Goal: Task Accomplishment & Management: Manage account settings

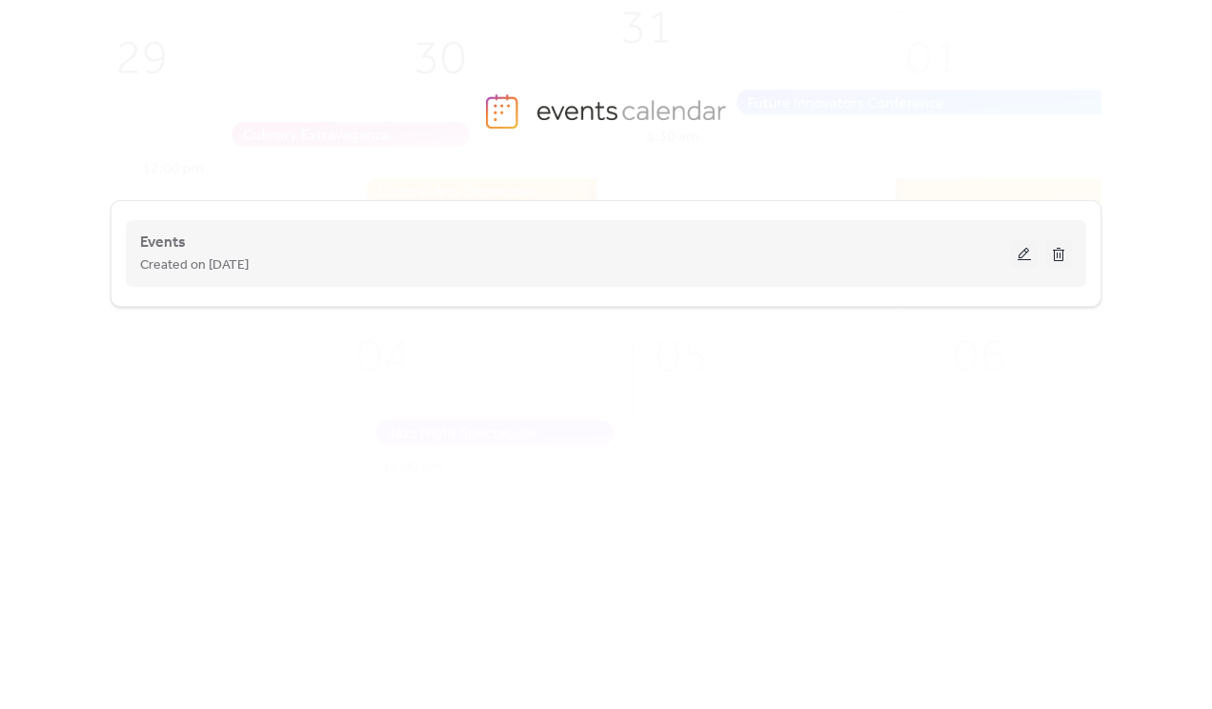
click at [1029, 261] on button at bounding box center [1024, 253] width 27 height 29
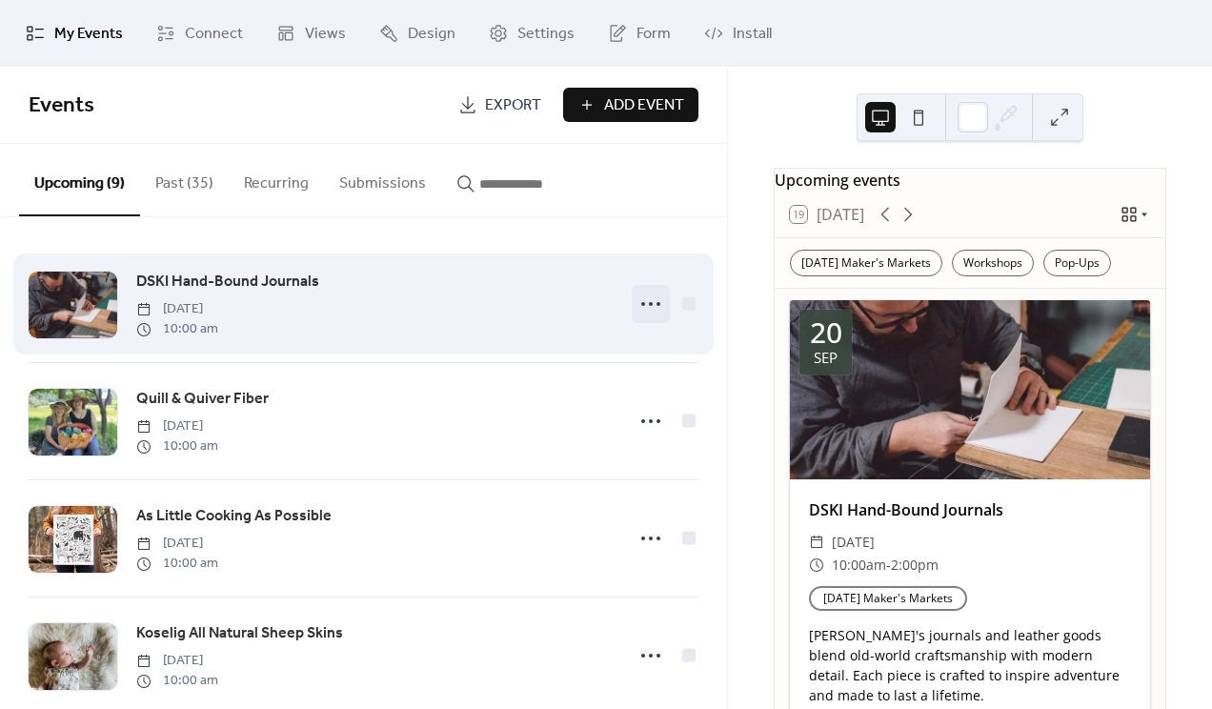
click at [649, 303] on icon at bounding box center [650, 304] width 30 height 30
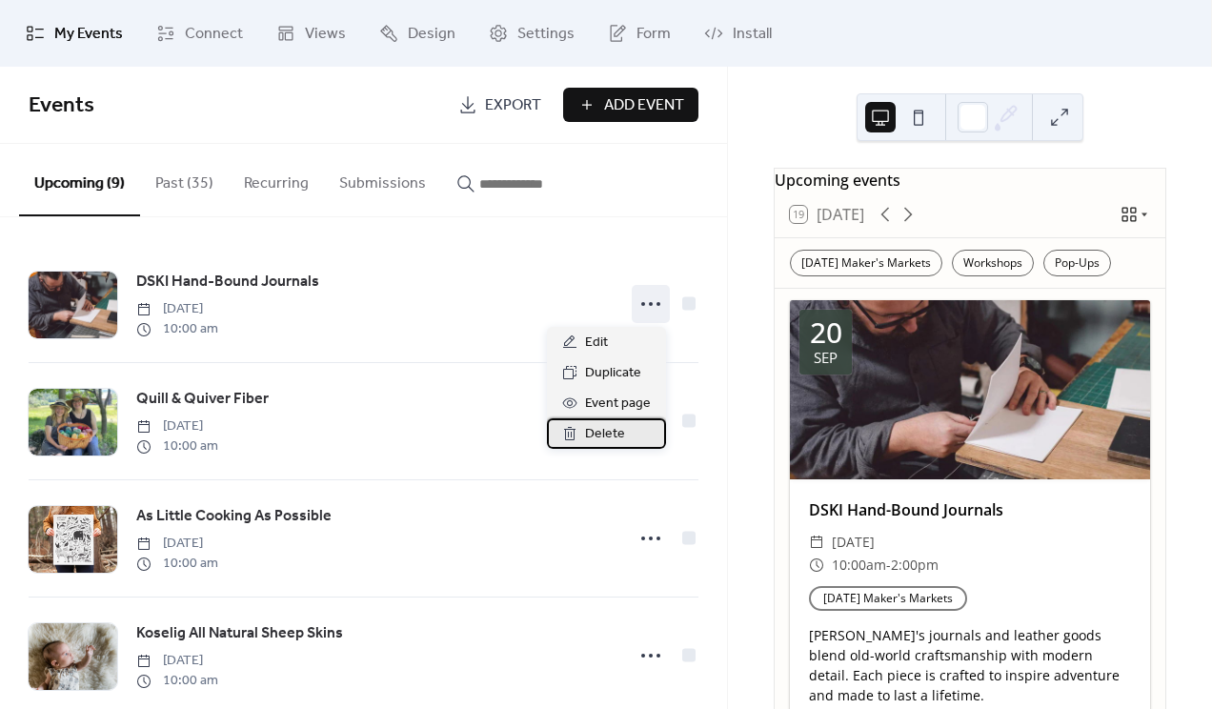
click at [611, 434] on span "Delete" at bounding box center [605, 434] width 40 height 23
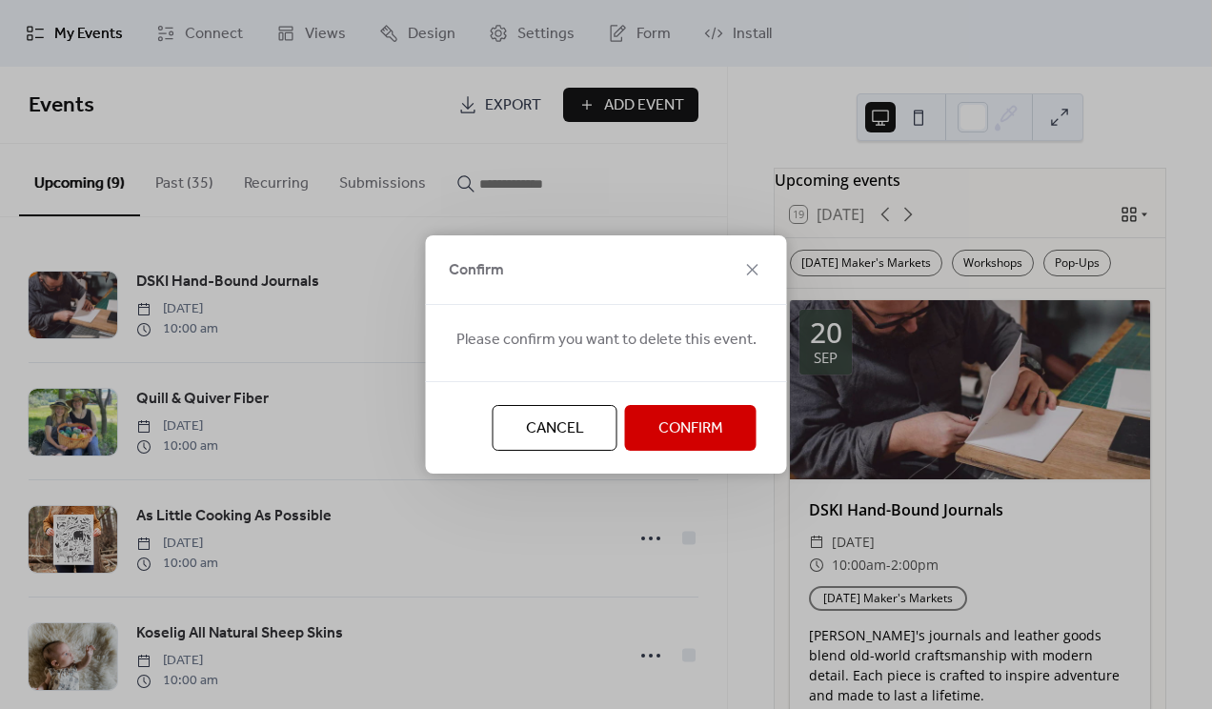
click at [661, 418] on span "Confirm" at bounding box center [690, 428] width 65 height 23
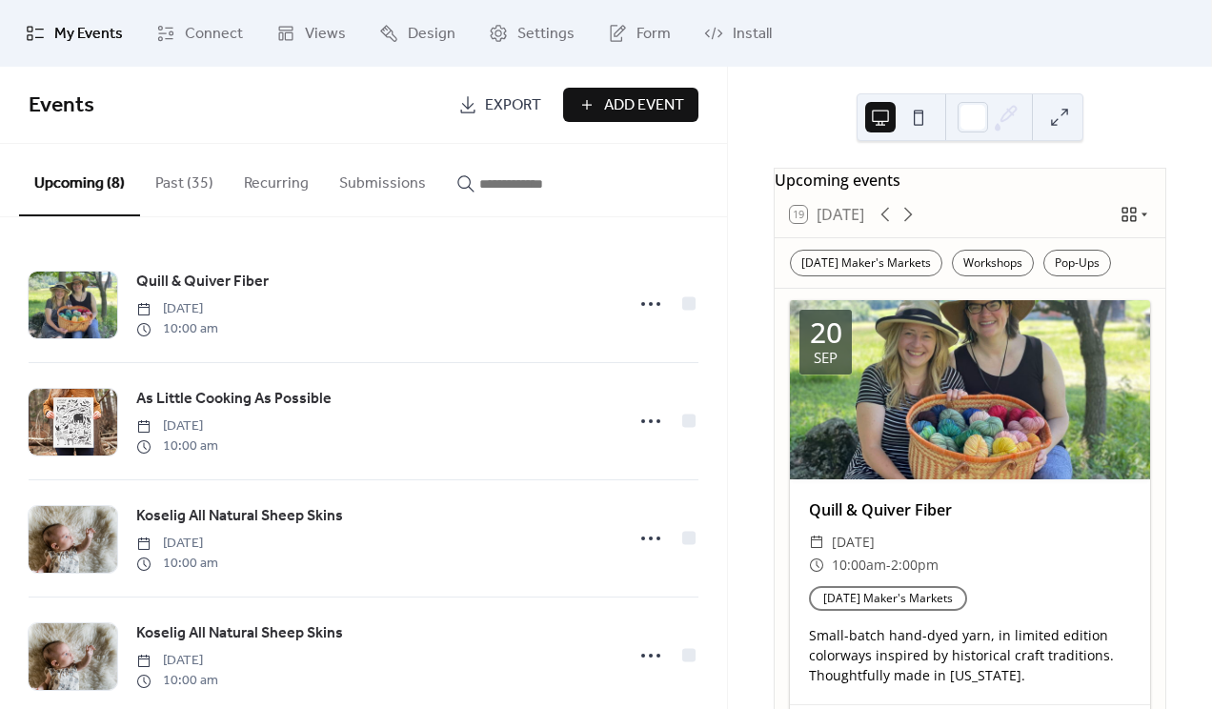
click at [466, 193] on label "button" at bounding box center [465, 184] width 19 height 30
click at [479, 193] on input "button" at bounding box center [536, 183] width 114 height 23
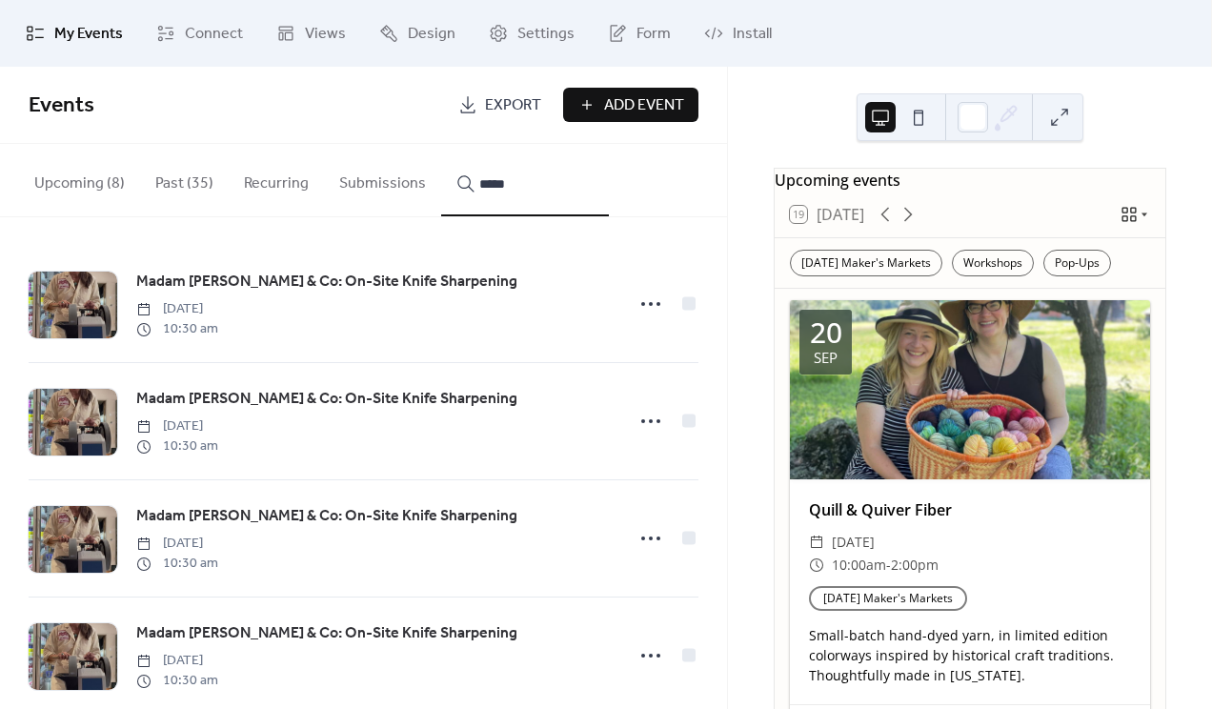
scroll to position [35, 0]
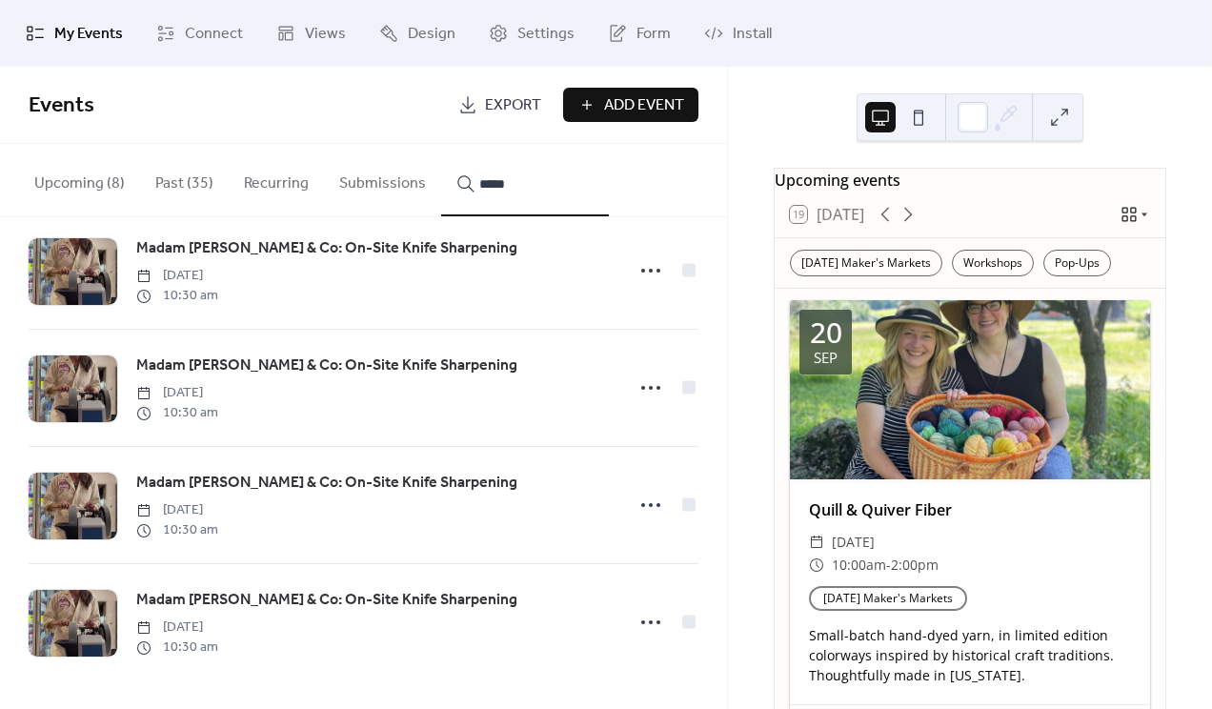
type input "*****"
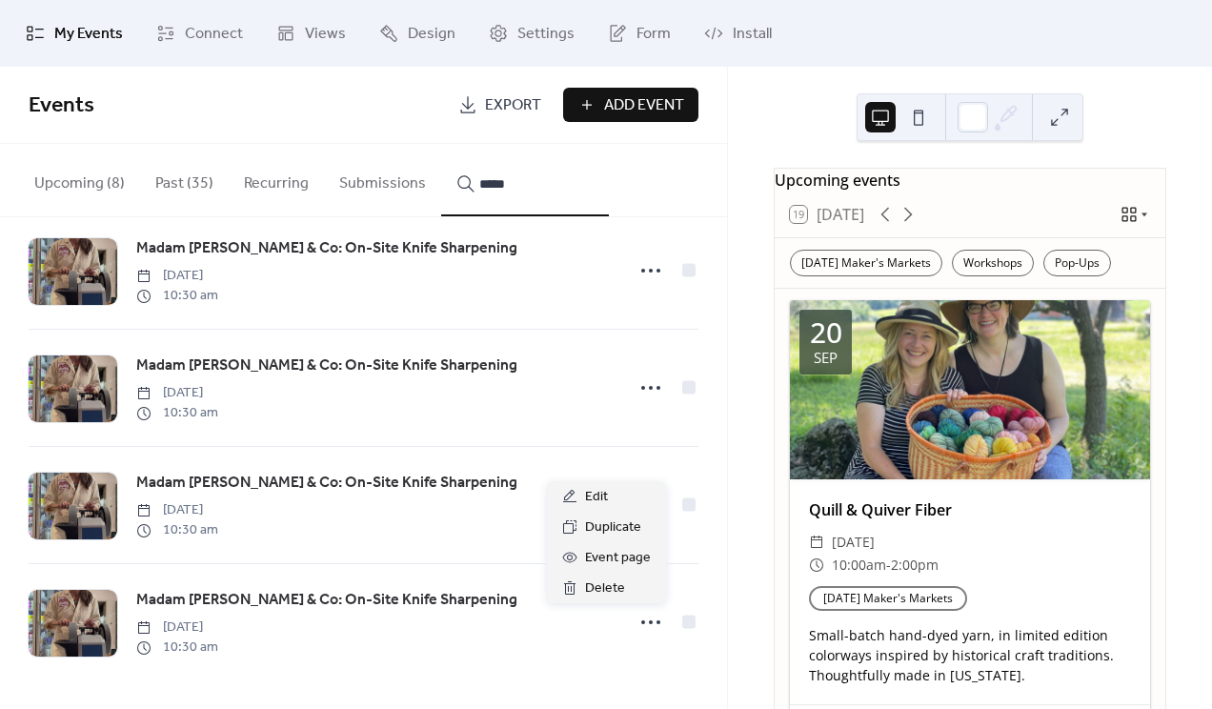
click at [643, 623] on icon at bounding box center [650, 622] width 30 height 30
click at [600, 531] on span "Duplicate" at bounding box center [613, 527] width 56 height 23
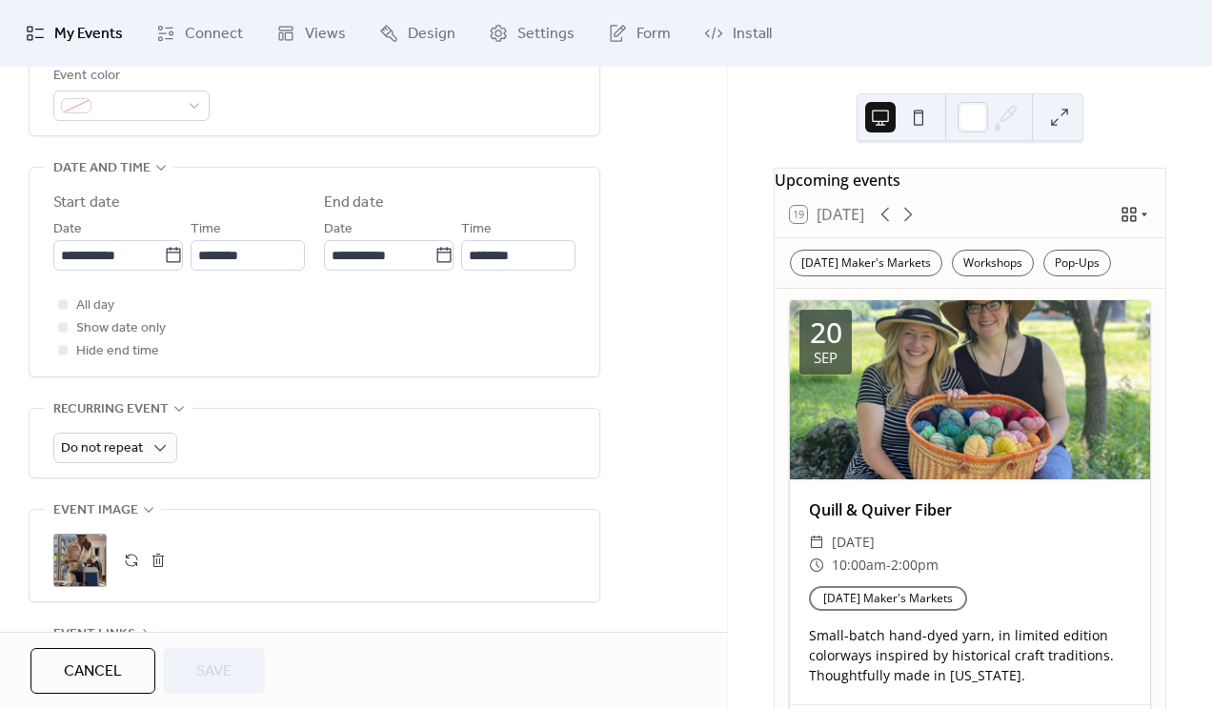
scroll to position [572, 0]
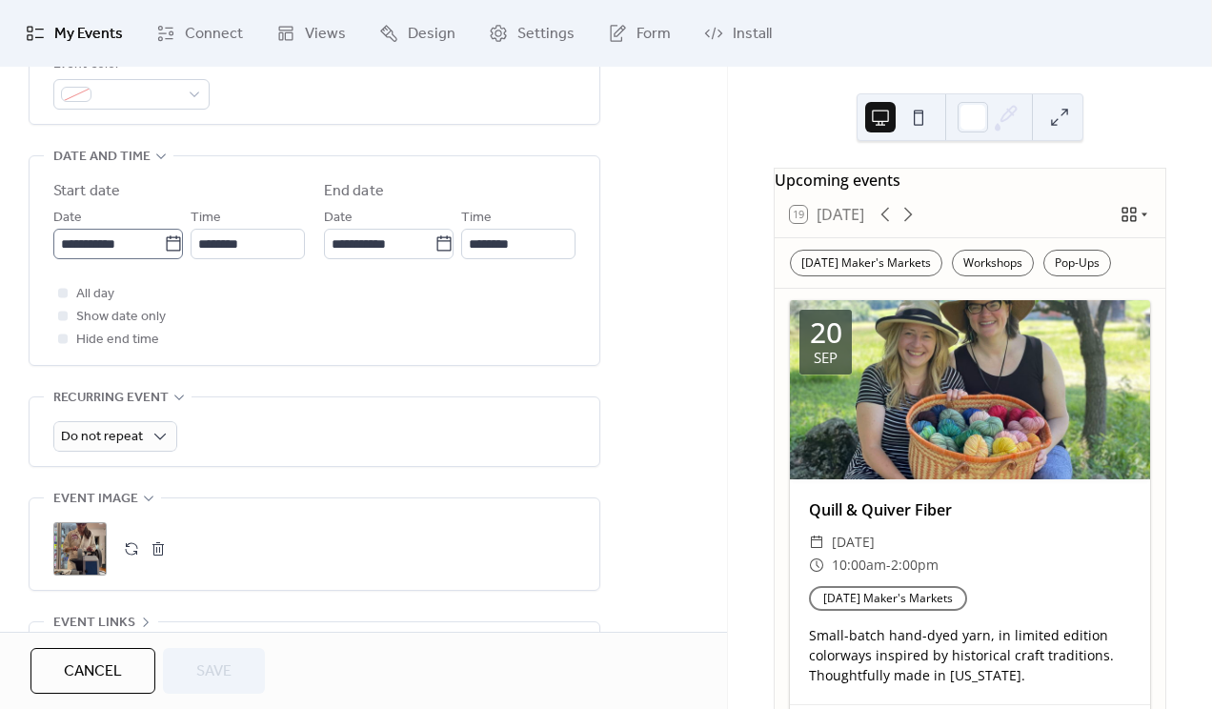
click at [171, 244] on icon at bounding box center [173, 243] width 19 height 19
click at [164, 244] on input "**********" at bounding box center [108, 244] width 111 height 30
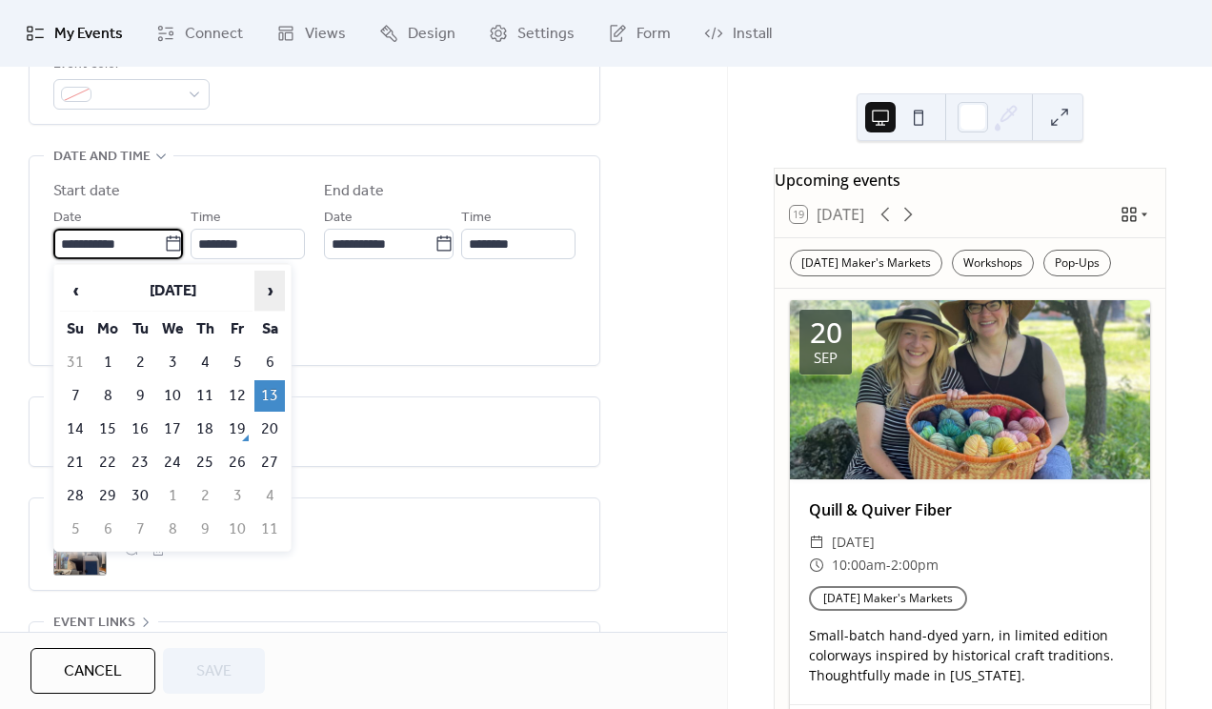
click at [264, 292] on span "›" at bounding box center [269, 291] width 29 height 38
click at [264, 362] on td "4" at bounding box center [269, 362] width 30 height 31
type input "**********"
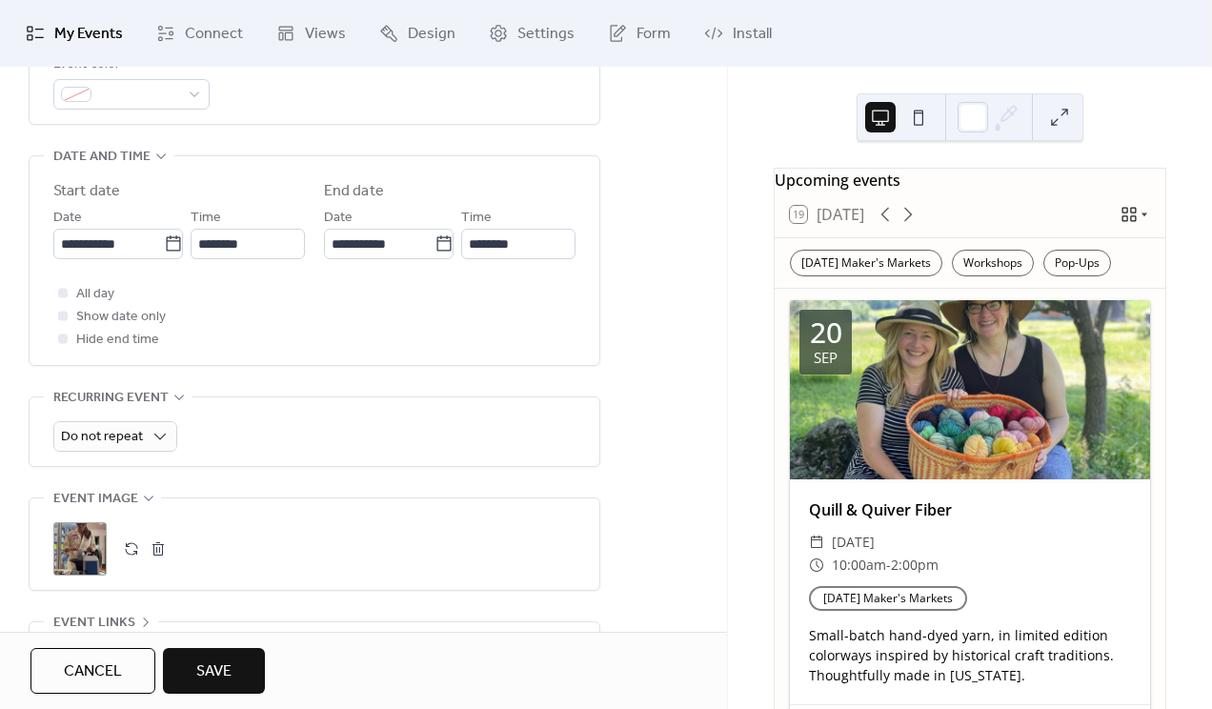
click at [220, 664] on span "Save" at bounding box center [213, 671] width 35 height 23
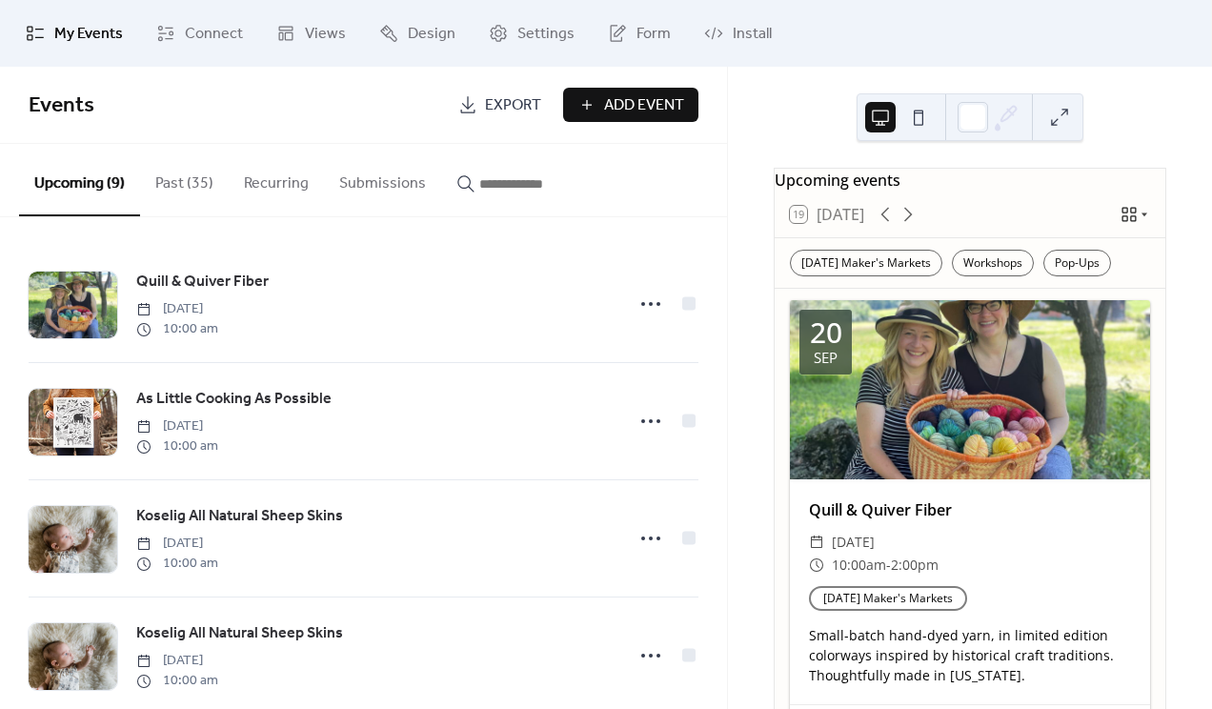
click at [456, 180] on icon "button" at bounding box center [465, 183] width 19 height 19
click at [479, 180] on input "button" at bounding box center [536, 183] width 114 height 23
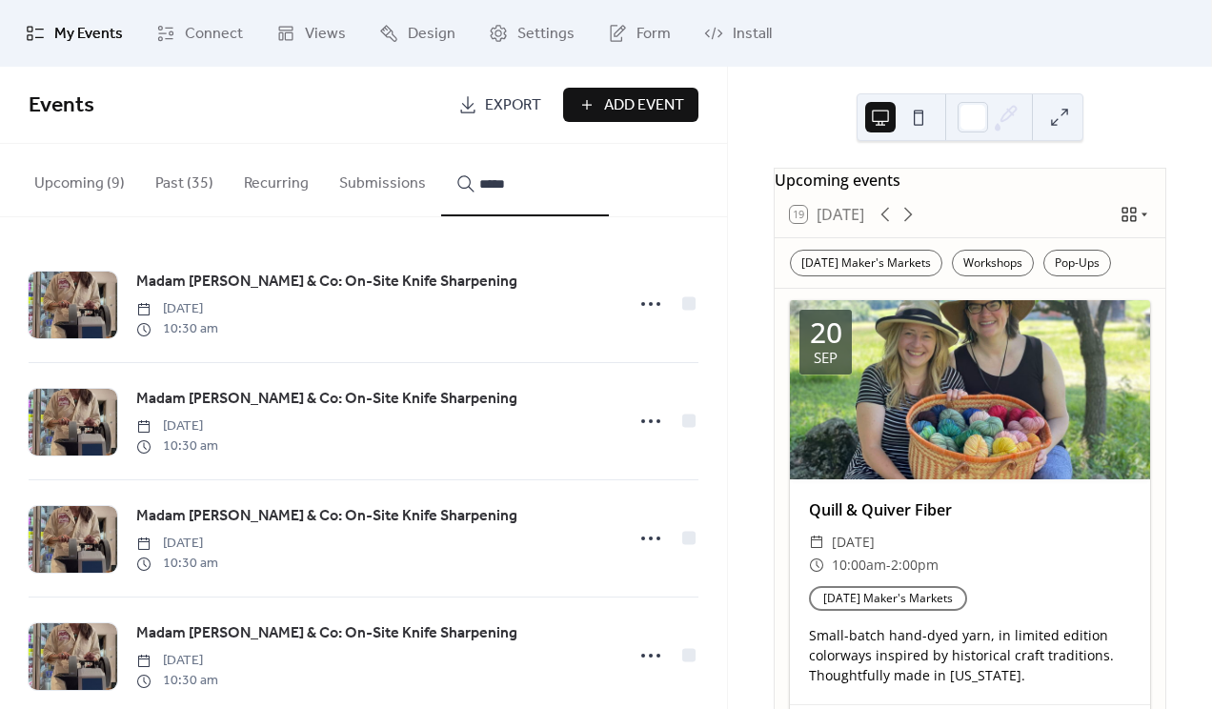
scroll to position [153, 0]
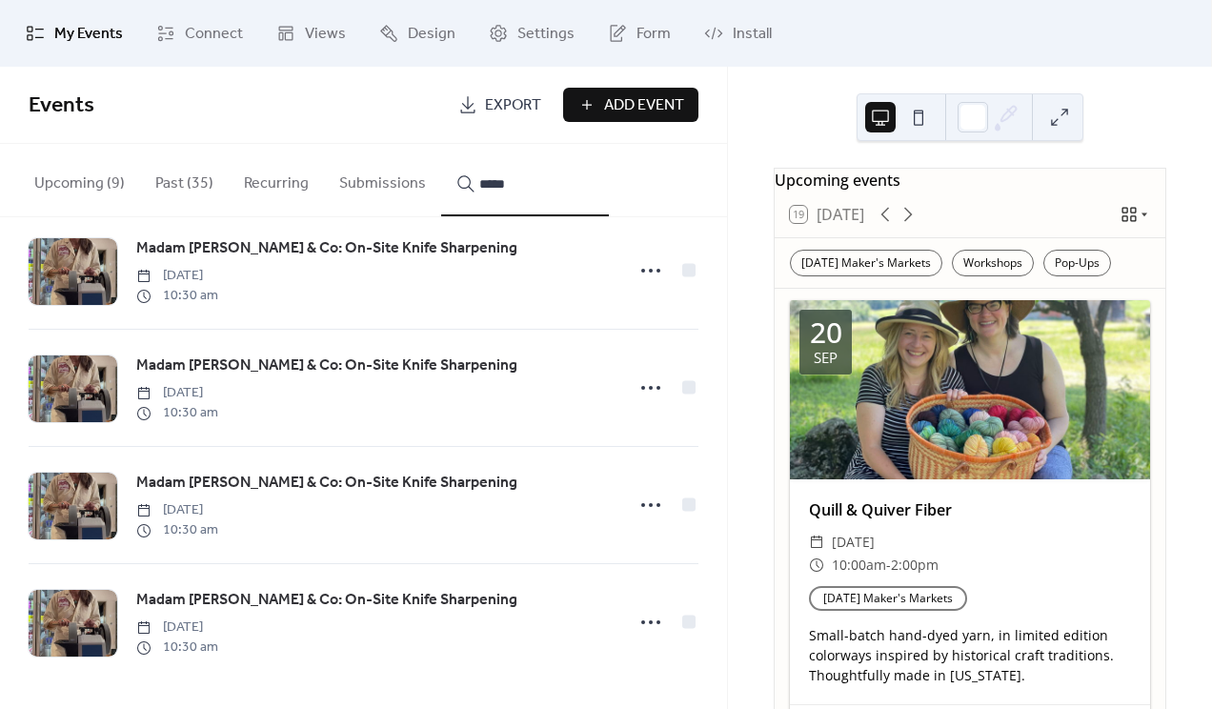
type input "*****"
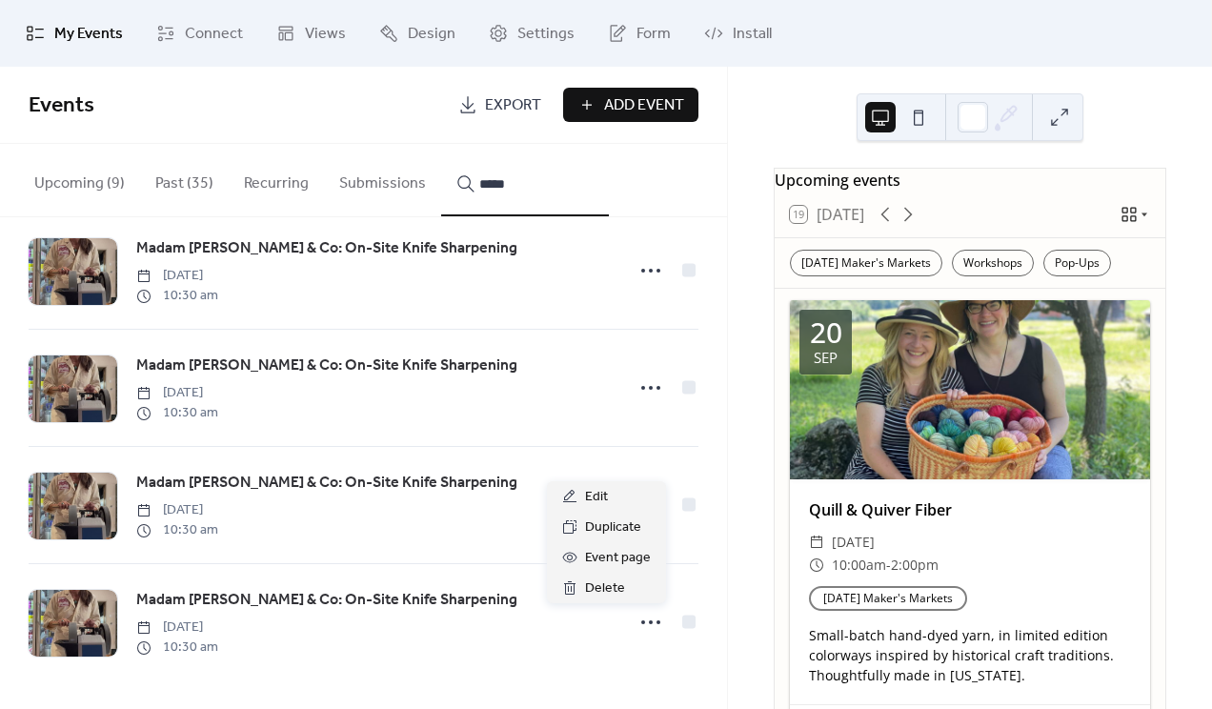
click at [649, 618] on icon at bounding box center [650, 622] width 30 height 30
click at [604, 539] on div "Duplicate" at bounding box center [606, 527] width 119 height 30
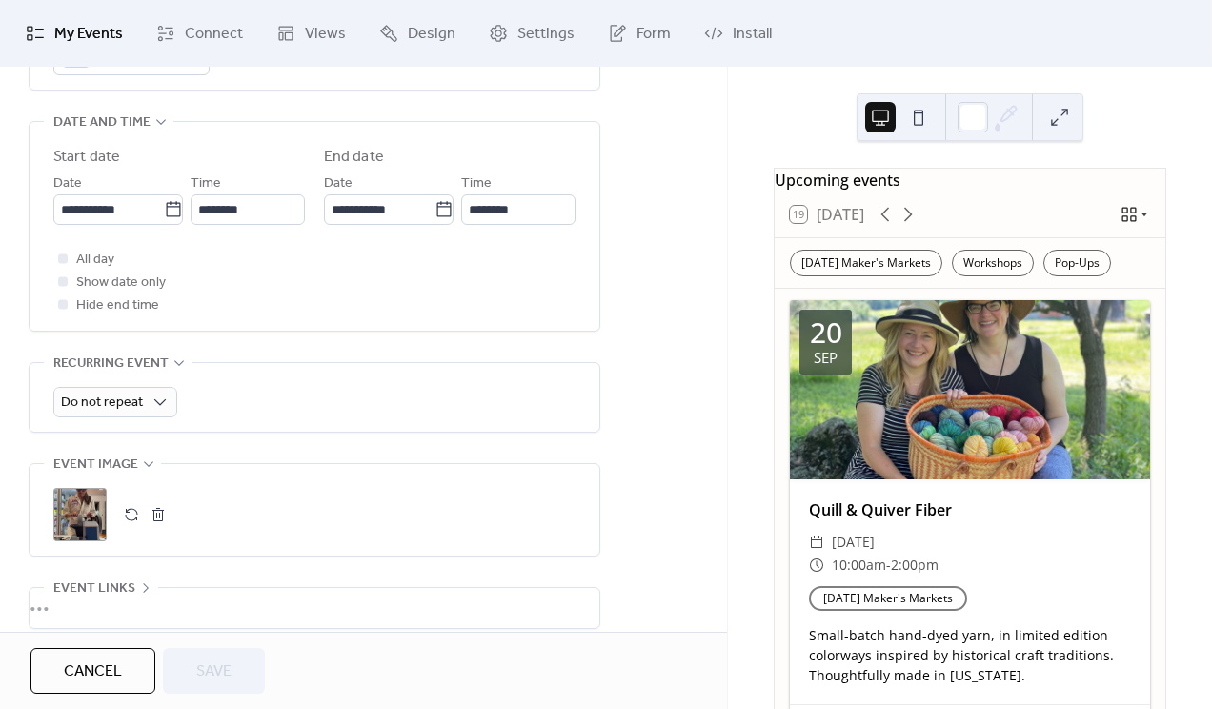
scroll to position [608, 0]
click at [166, 214] on icon at bounding box center [173, 206] width 14 height 15
click at [164, 214] on input "**********" at bounding box center [108, 207] width 111 height 30
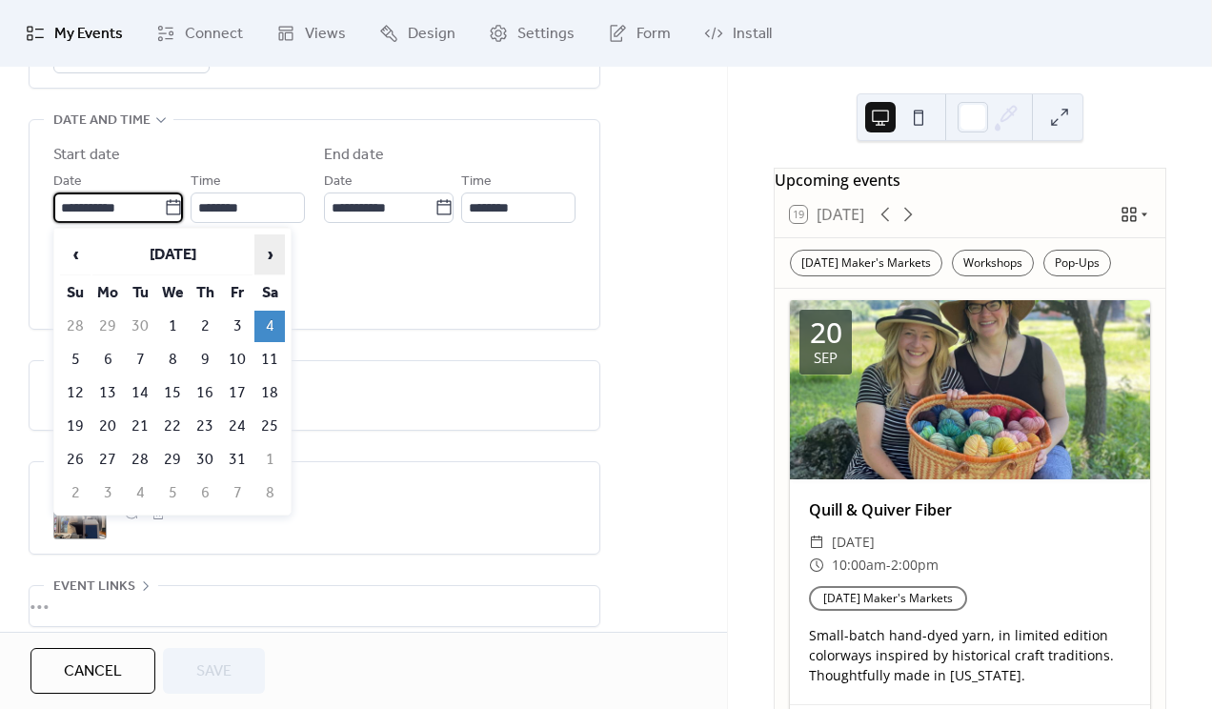
click at [269, 243] on span "›" at bounding box center [269, 254] width 29 height 38
click at [81, 249] on span "‹" at bounding box center [75, 254] width 29 height 38
click at [265, 260] on span "›" at bounding box center [269, 254] width 29 height 38
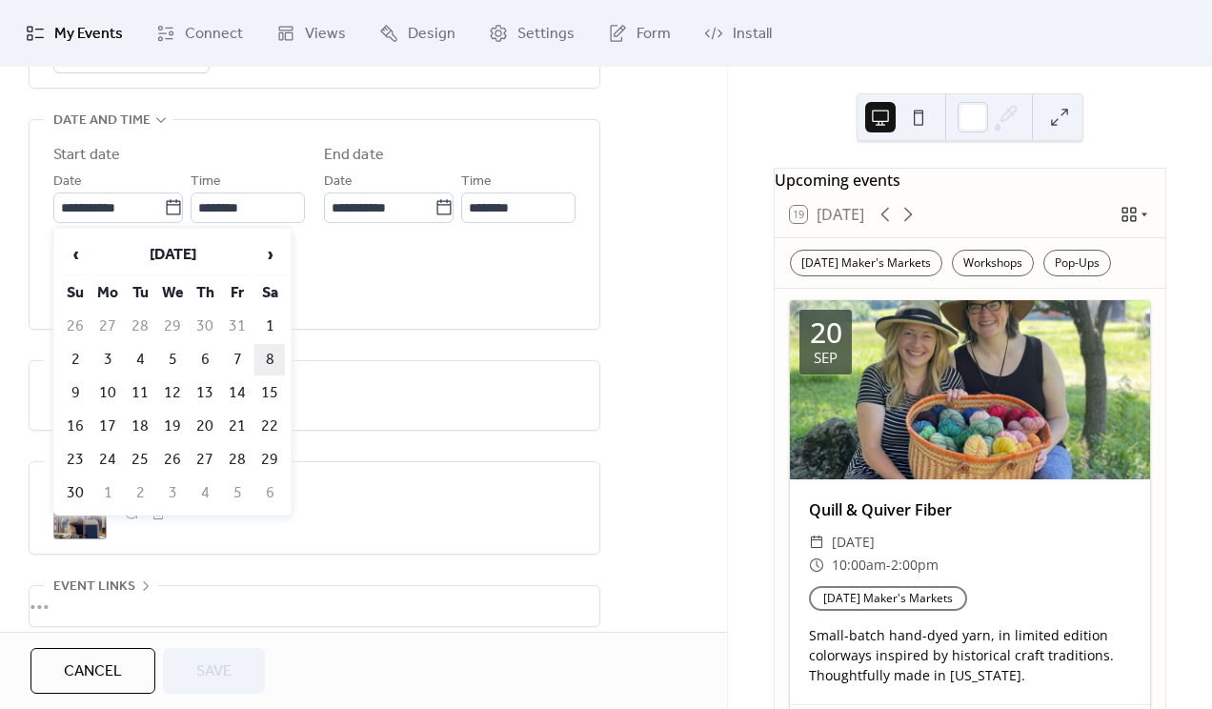
click at [272, 363] on td "8" at bounding box center [269, 359] width 30 height 31
type input "**********"
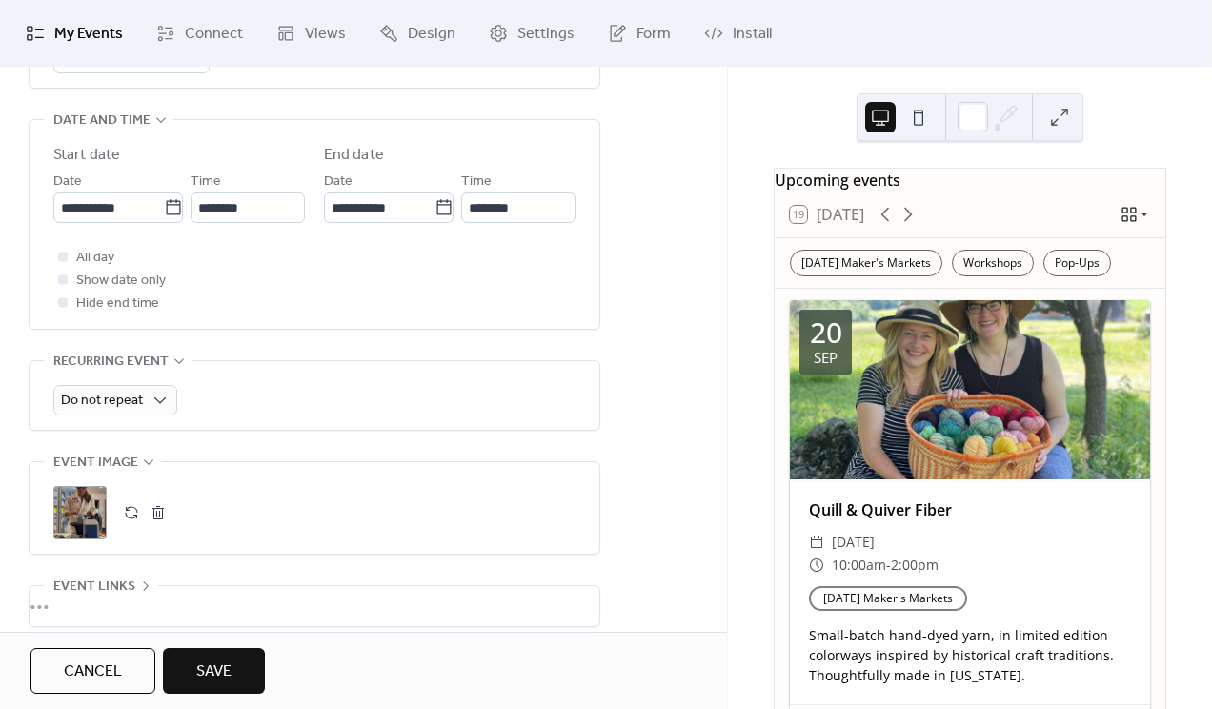
click at [214, 670] on span "Save" at bounding box center [213, 671] width 35 height 23
